Goal: Task Accomplishment & Management: Use online tool/utility

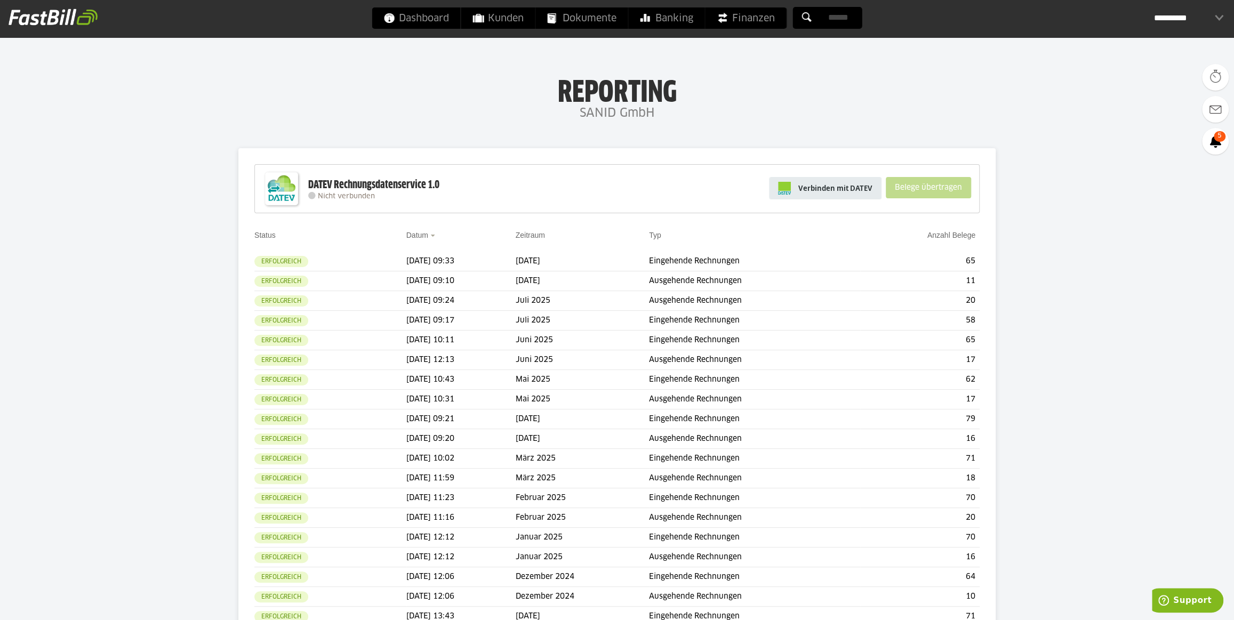
click at [836, 183] on span "Verbinden mit DATEV" at bounding box center [835, 188] width 74 height 11
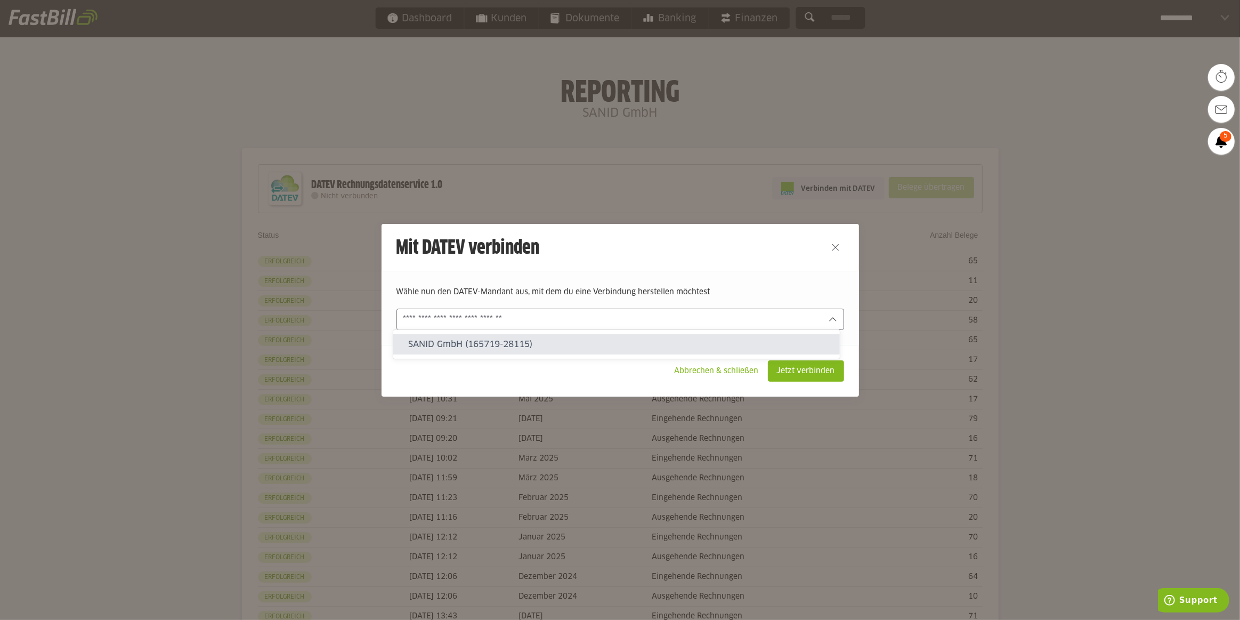
click at [826, 313] on div at bounding box center [621, 319] width 448 height 21
drag, startPoint x: 718, startPoint y: 349, endPoint x: 746, endPoint y: 348, distance: 28.8
click at [719, 349] on slot "SANID GmbH (165719-28115)" at bounding box center [619, 345] width 423 height 12
type input "**********"
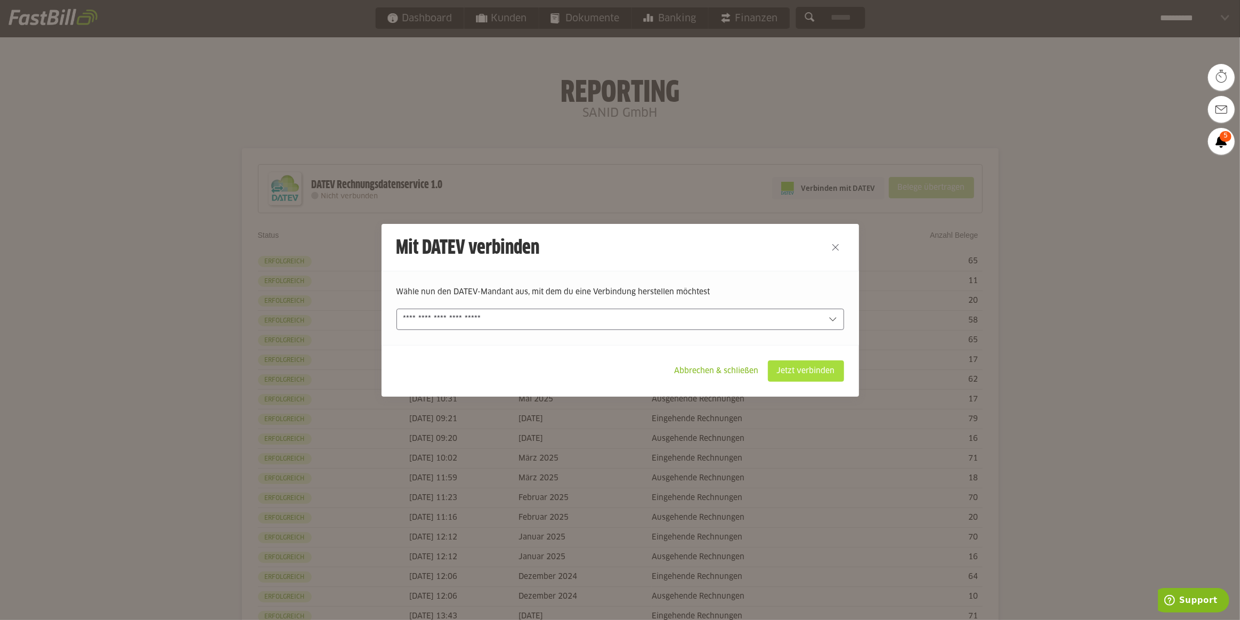
click at [816, 368] on slot "Jetzt verbinden" at bounding box center [806, 371] width 75 height 20
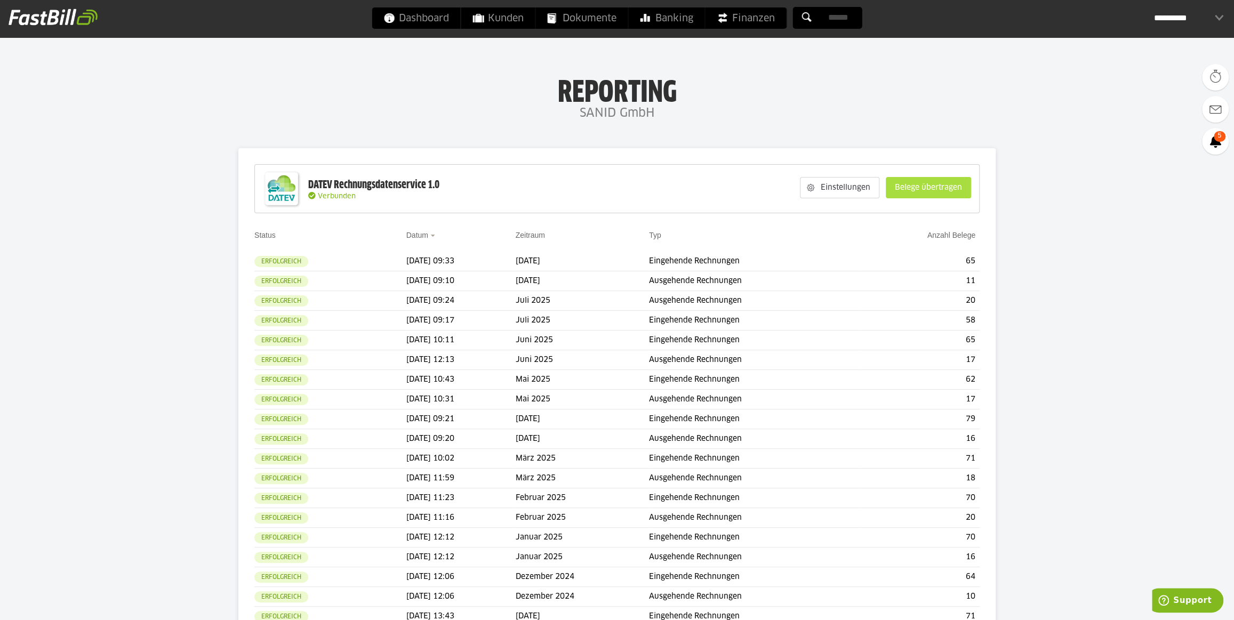
click at [922, 187] on slot "Belege übertragen" at bounding box center [928, 188] width 84 height 20
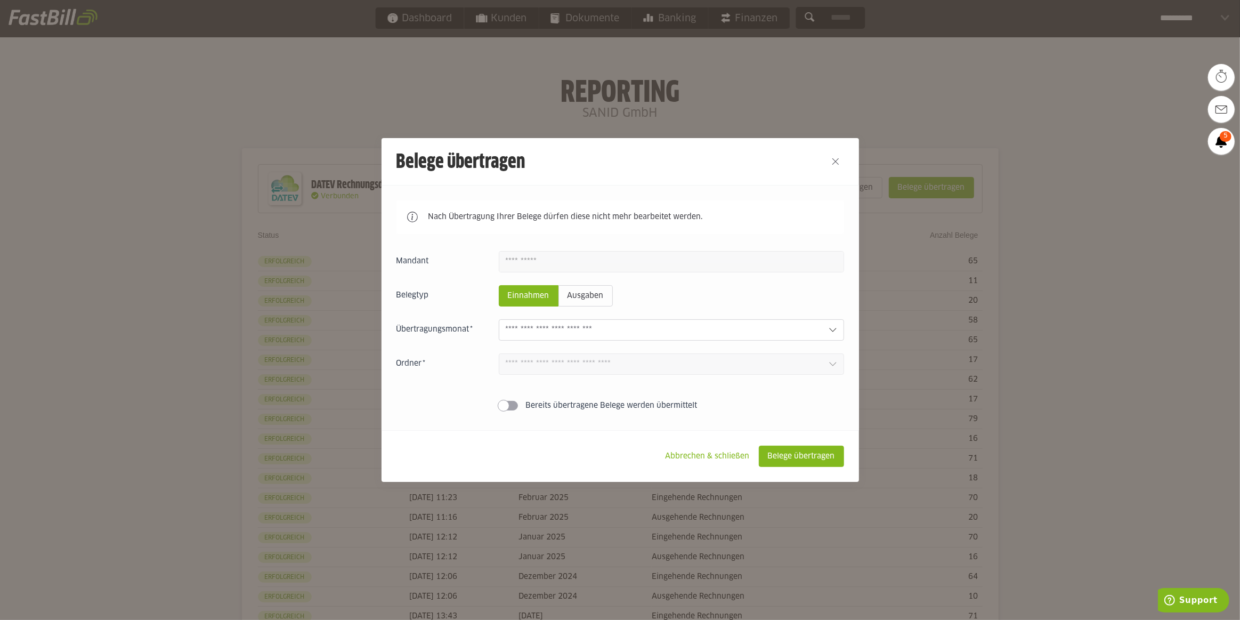
drag, startPoint x: 720, startPoint y: 158, endPoint x: 1069, endPoint y: 61, distance: 362.9
click at [1069, 61] on div "Belege übertragen Nach Übertragung Ihrer Belege dürfen diese nicht mehr bearbei…" at bounding box center [620, 310] width 1240 height 620
click at [832, 160] on button "Close" at bounding box center [835, 161] width 17 height 17
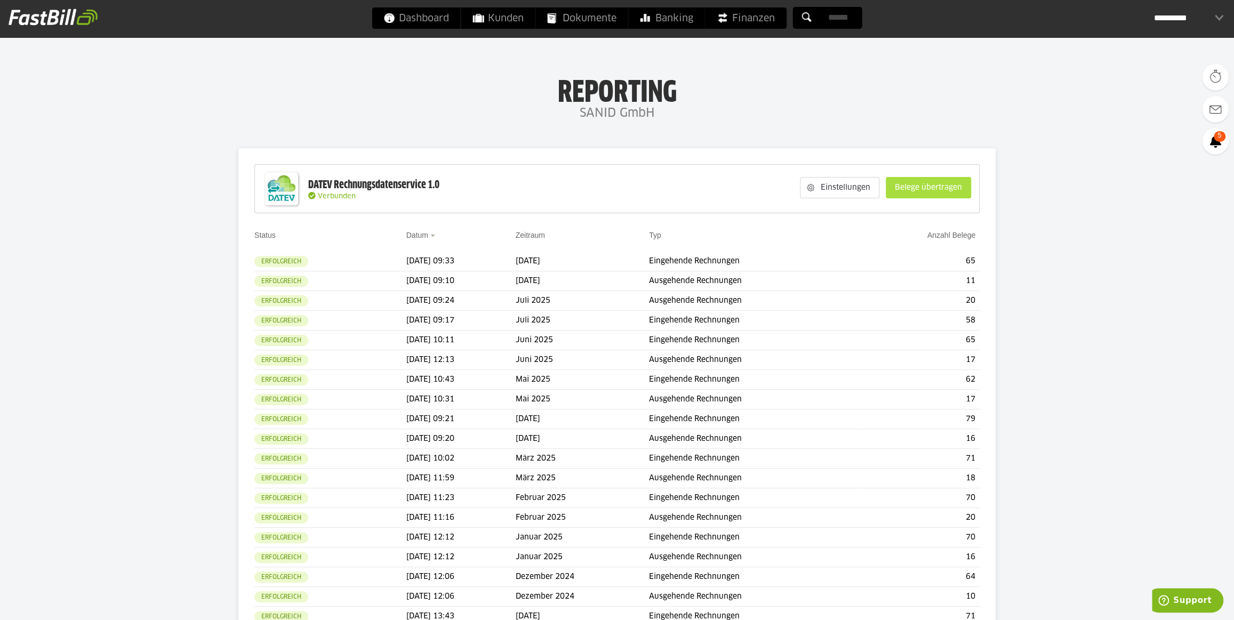
click at [937, 185] on slot "Belege übertragen" at bounding box center [928, 188] width 84 height 20
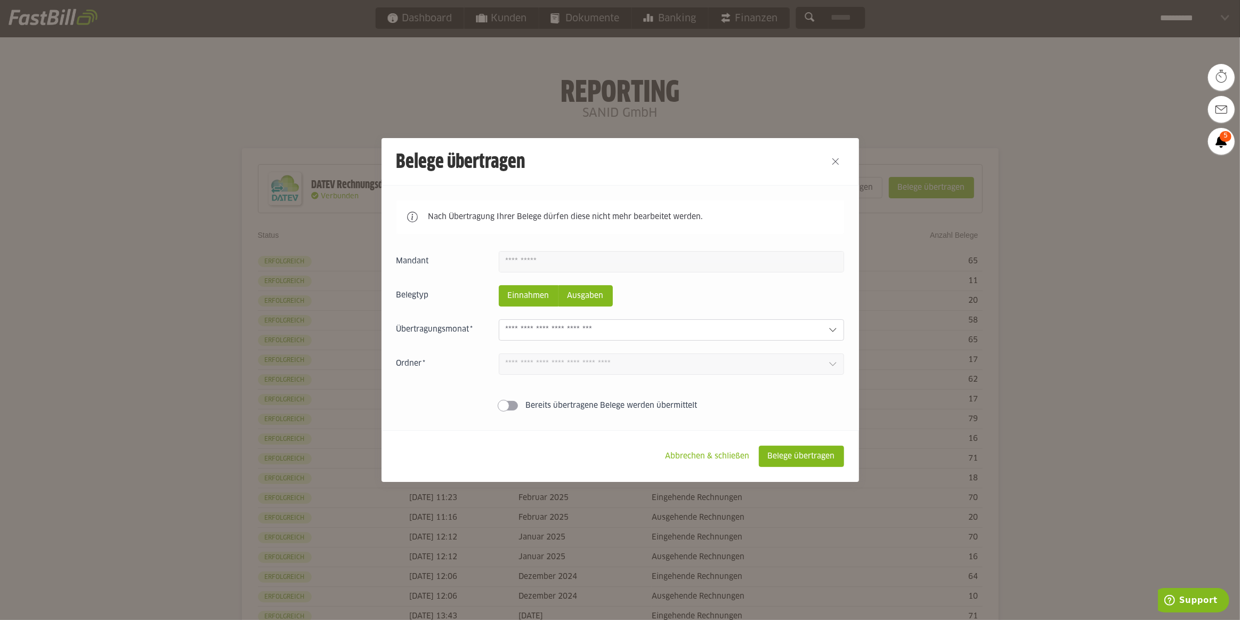
click at [572, 292] on slot "Ausgaben" at bounding box center [585, 296] width 53 height 20
click at [535, 293] on slot "Einnahmen" at bounding box center [528, 296] width 59 height 20
click at [829, 328] on icon at bounding box center [833, 330] width 9 height 9
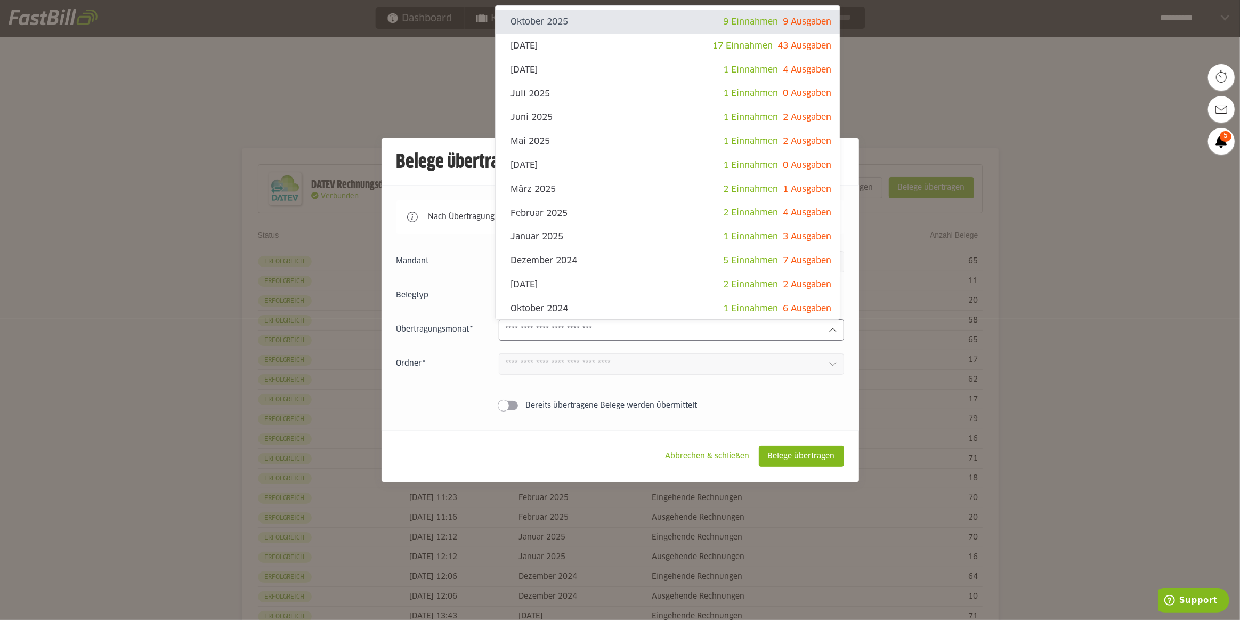
click at [450, 62] on div at bounding box center [620, 310] width 1240 height 620
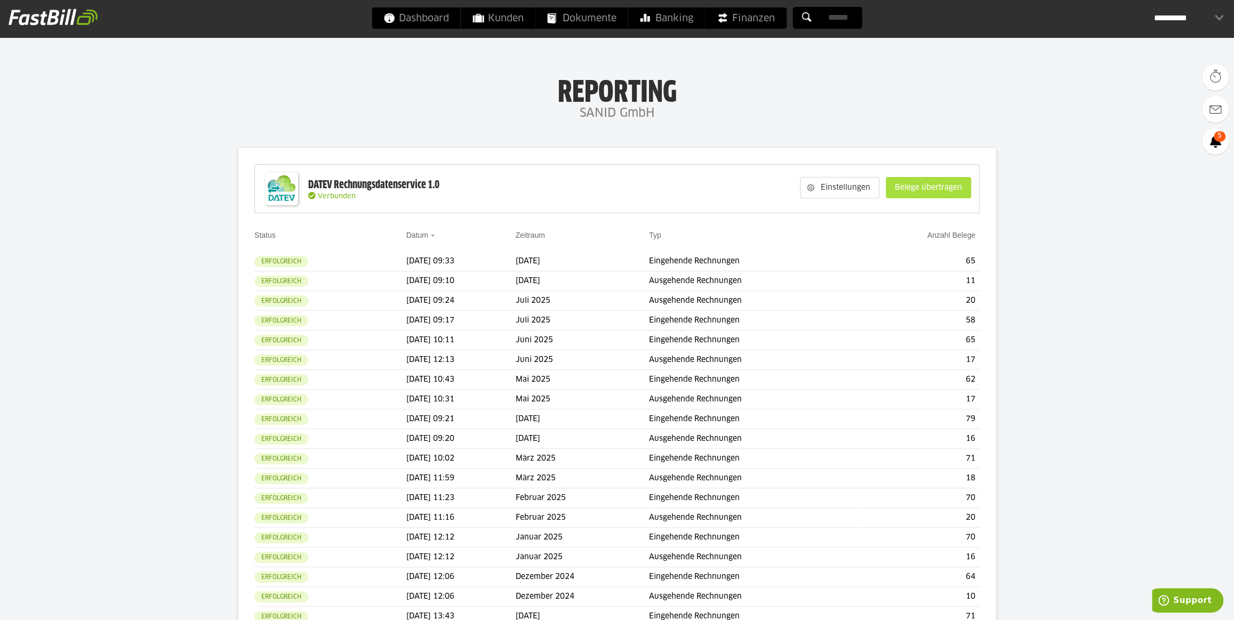
click at [938, 183] on slot "Belege übertragen" at bounding box center [928, 188] width 84 height 20
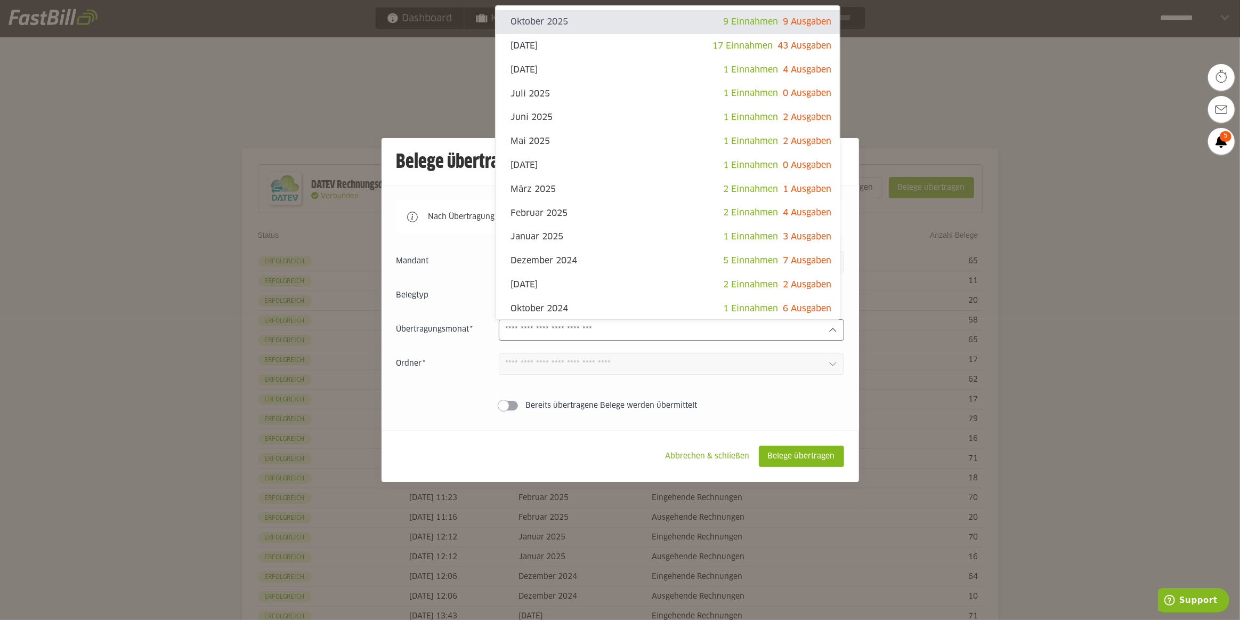
click at [829, 331] on icon at bounding box center [833, 330] width 9 height 9
click at [560, 43] on slot "[DATE]" at bounding box center [612, 46] width 202 height 12
type input "**********"
type input "*******"
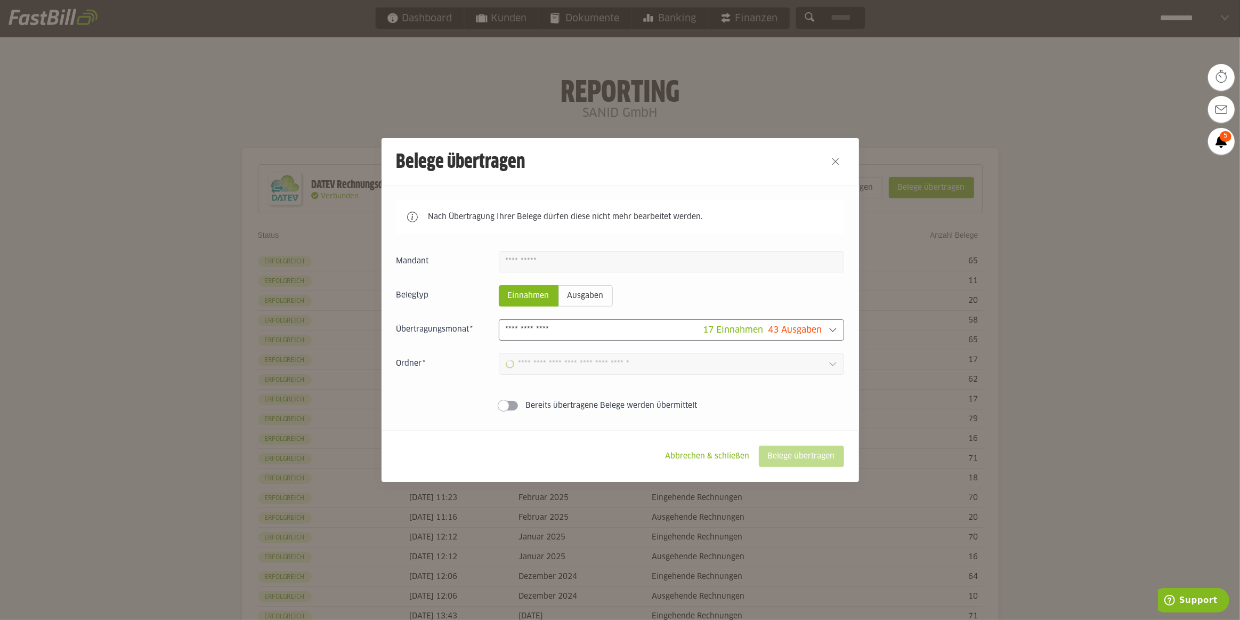
type input "**********"
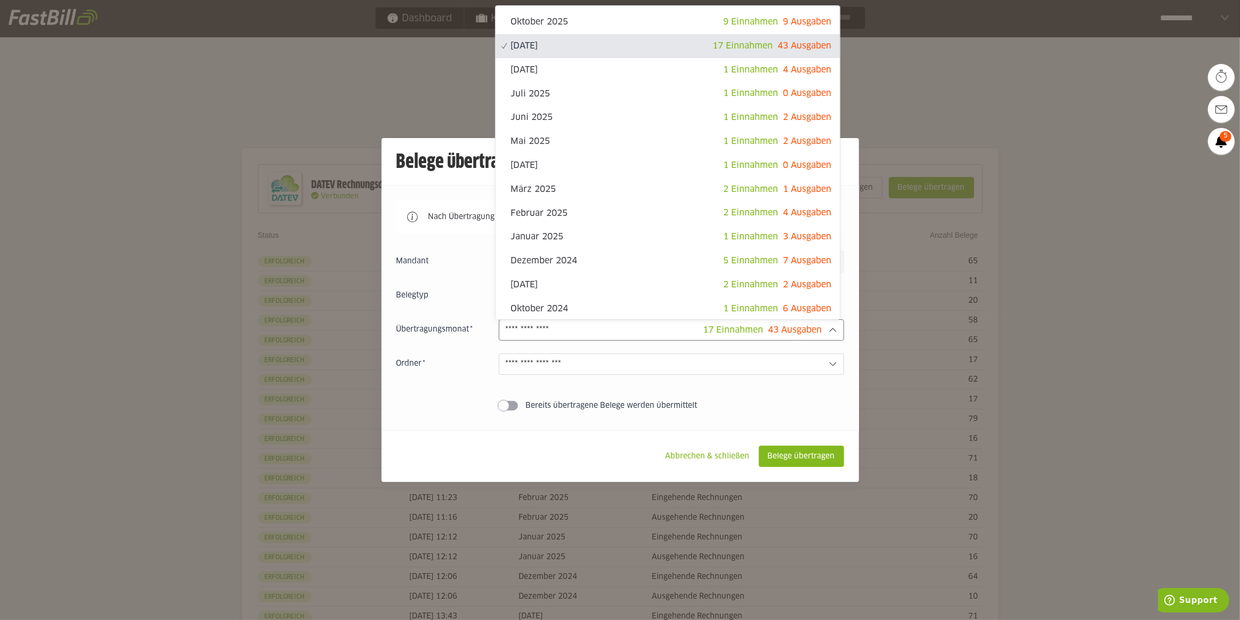
click at [723, 327] on span "17 Einnahmen" at bounding box center [734, 330] width 60 height 9
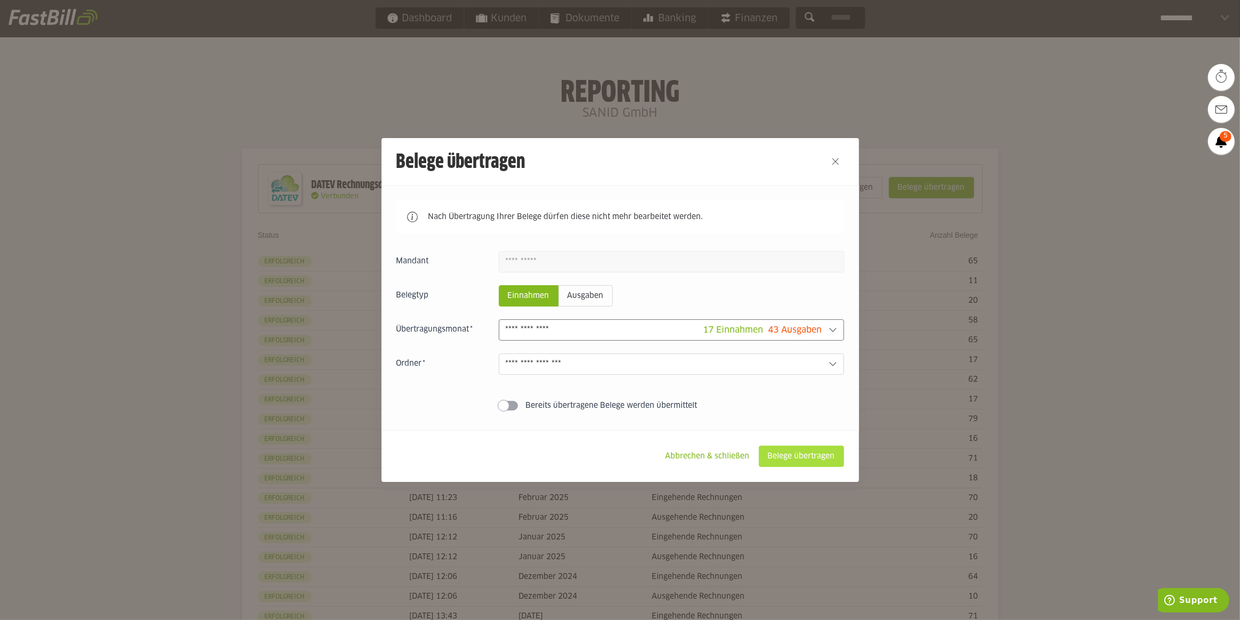
click at [798, 458] on slot "Belege übertragen" at bounding box center [802, 456] width 84 height 20
